Goal: Information Seeking & Learning: Learn about a topic

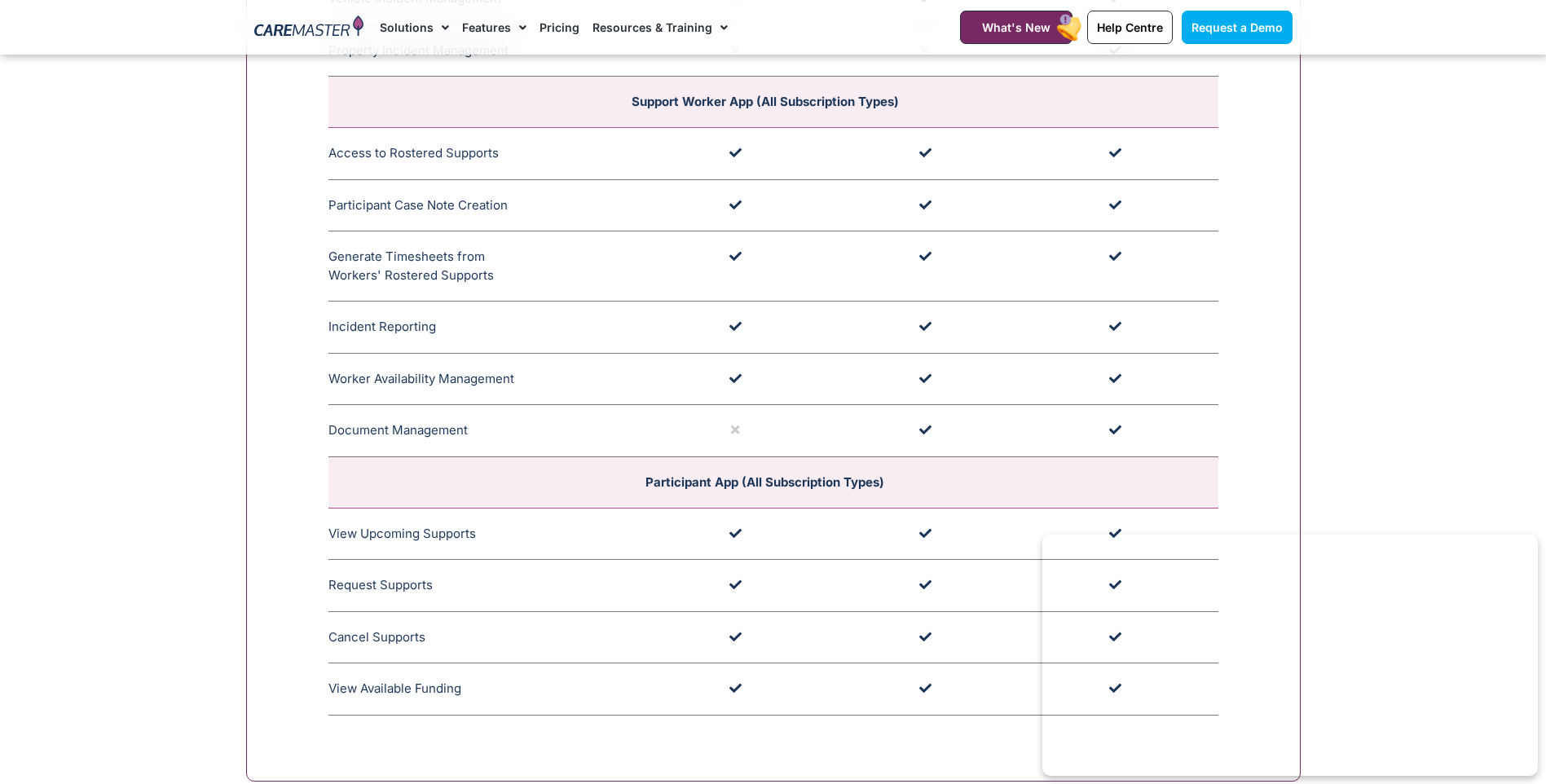
scroll to position [4400, 0]
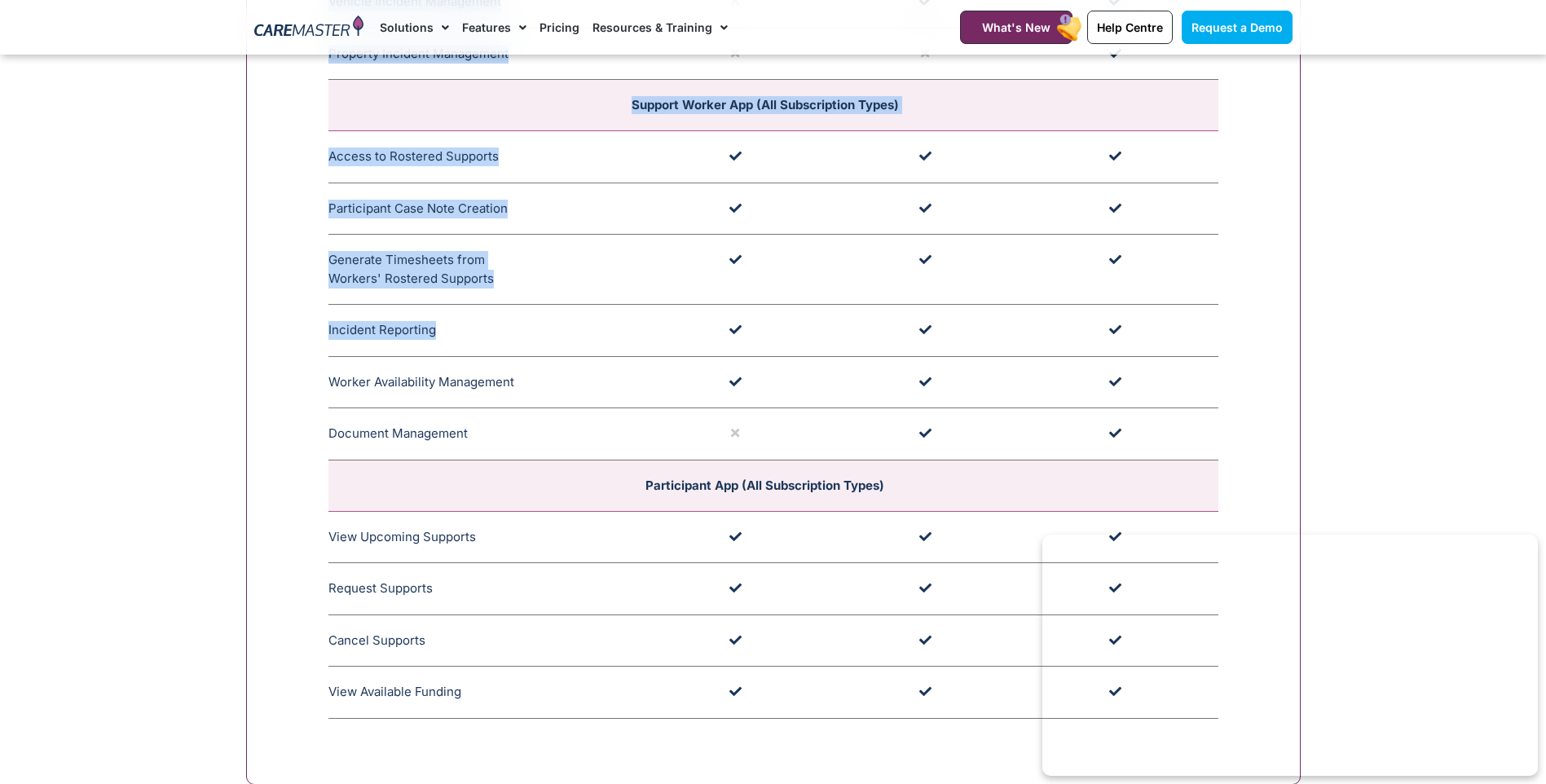
drag, startPoint x: 322, startPoint y: 332, endPoint x: 440, endPoint y: 330, distance: 118.0
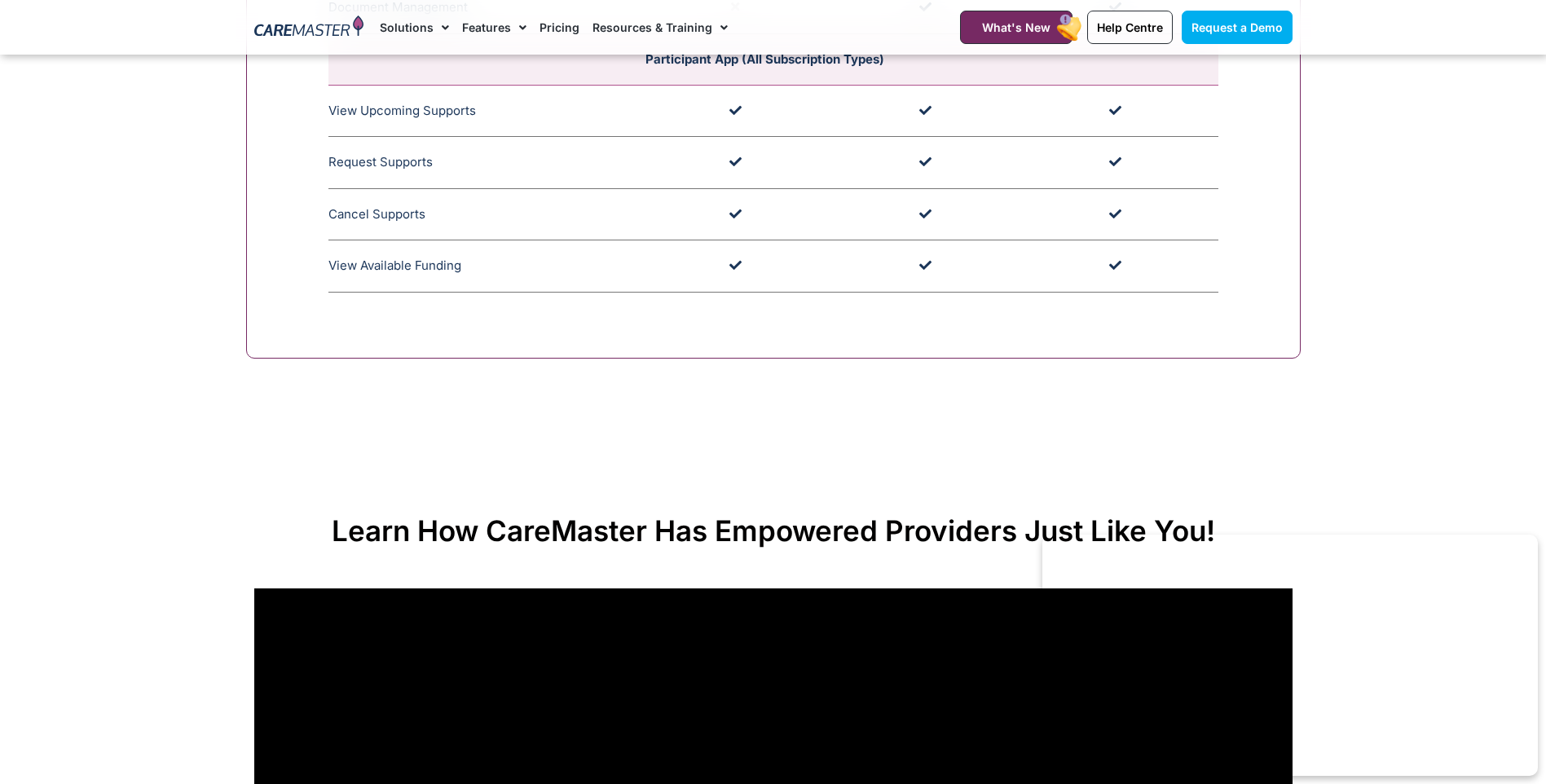
scroll to position [4644, 0]
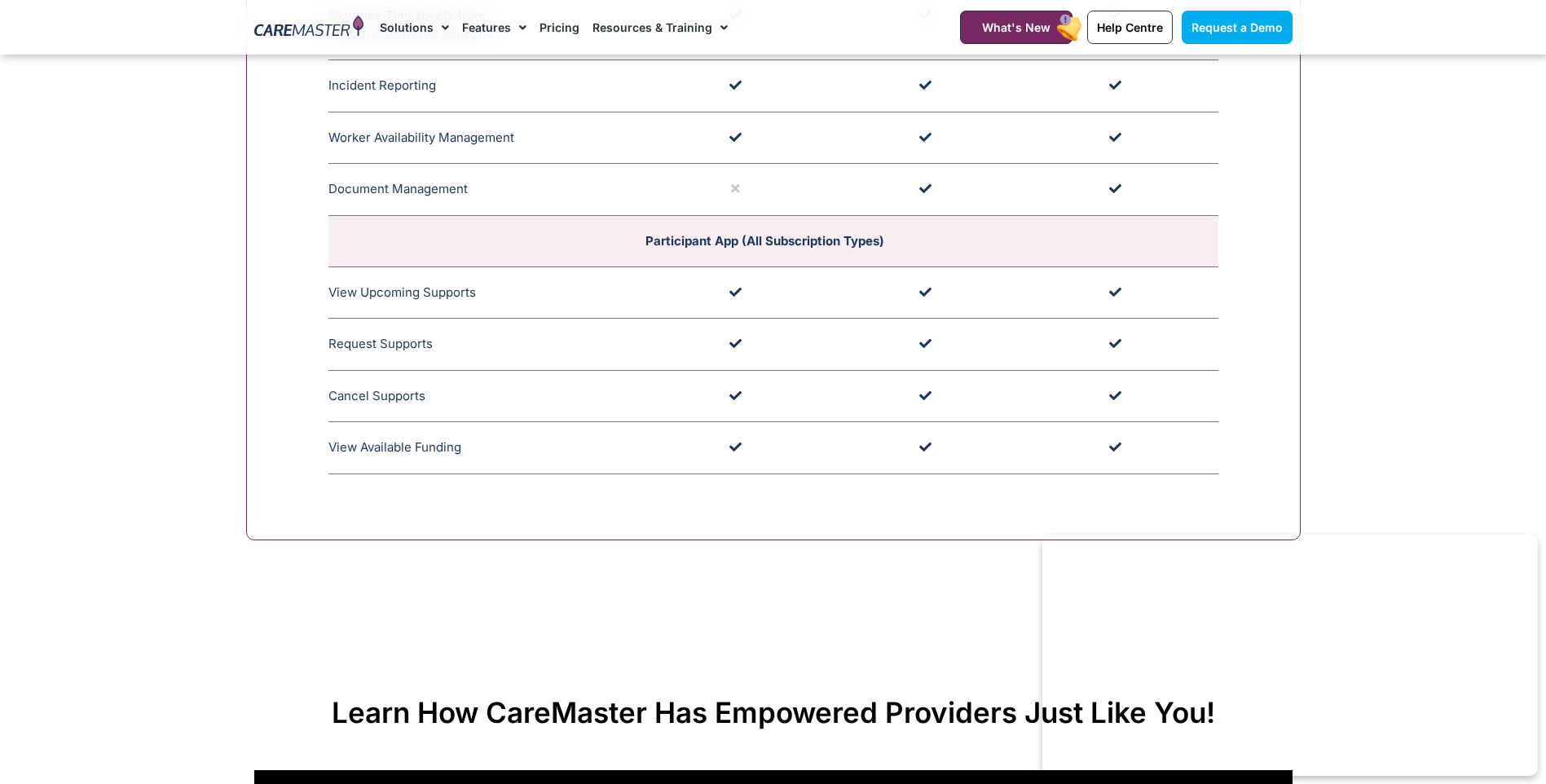
click at [475, 452] on icon at bounding box center [468, 446] width 14 height 14
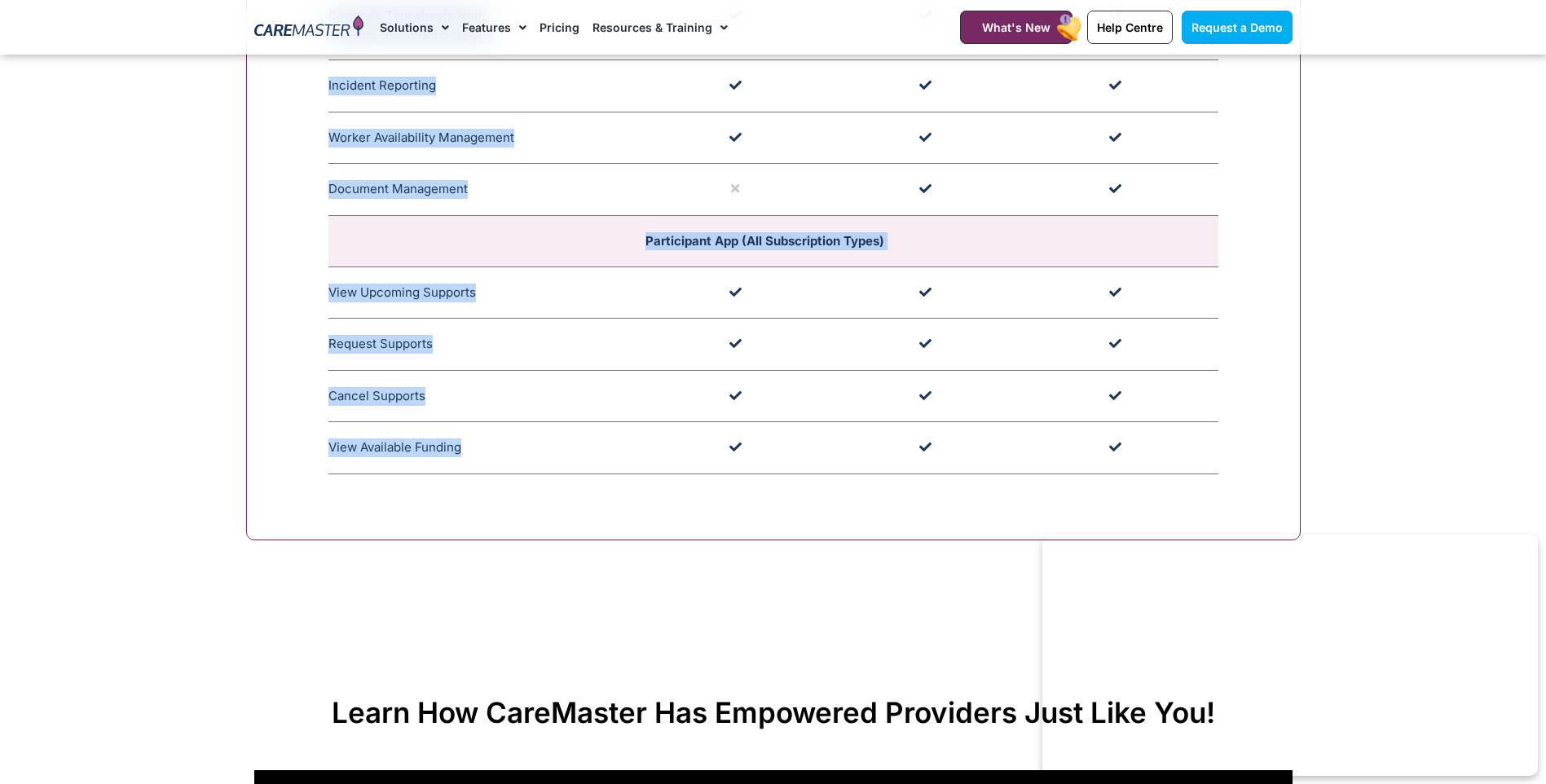
drag, startPoint x: 477, startPoint y: 452, endPoint x: 321, endPoint y: 446, distance: 156.1
copy div "Essential $16 (Per User Licence) This software package is an ideal fit for smal…"
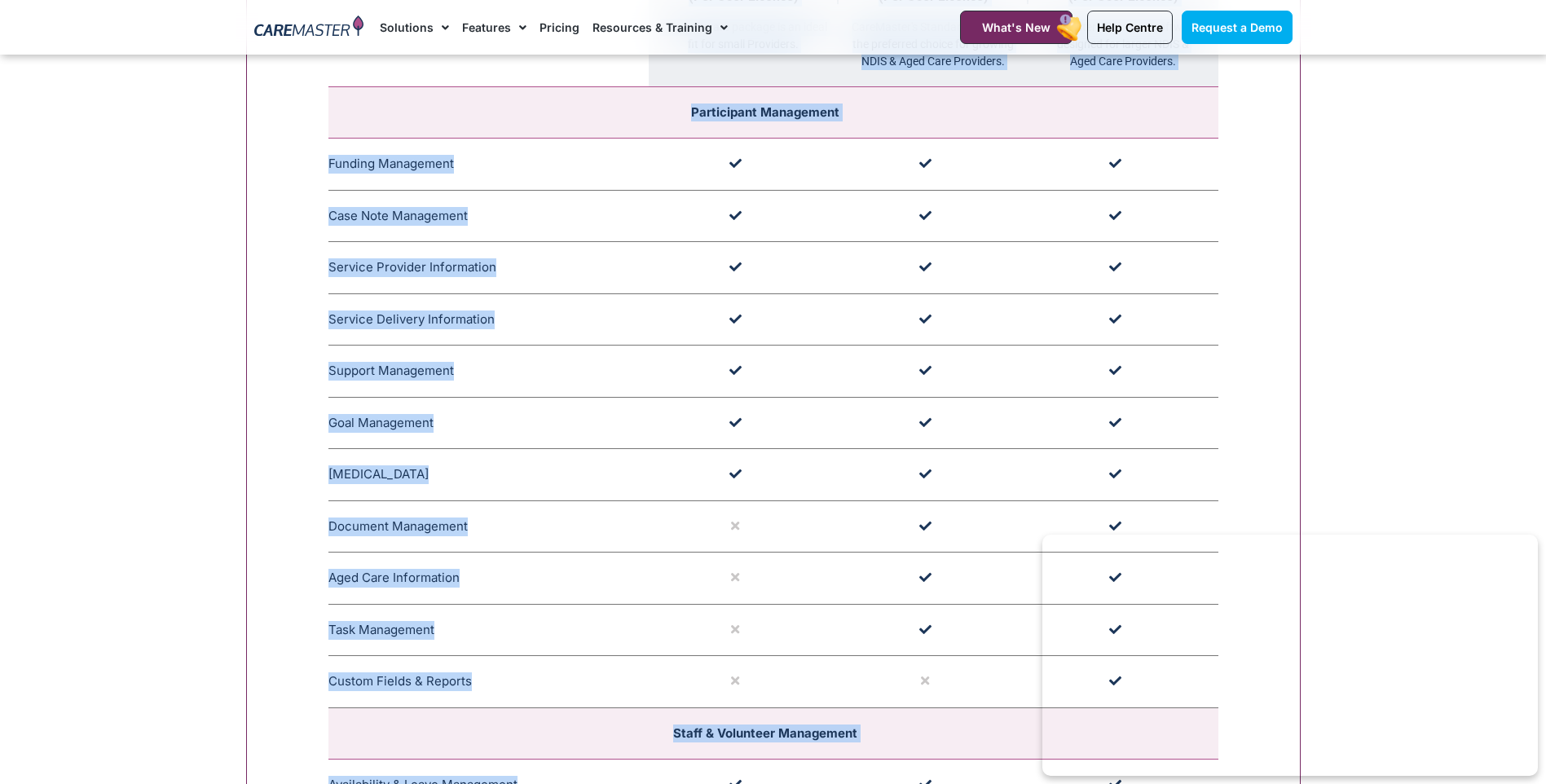
scroll to position [1874, 0]
click at [701, 512] on td at bounding box center [744, 524] width 190 height 52
